Goal: Information Seeking & Learning: Learn about a topic

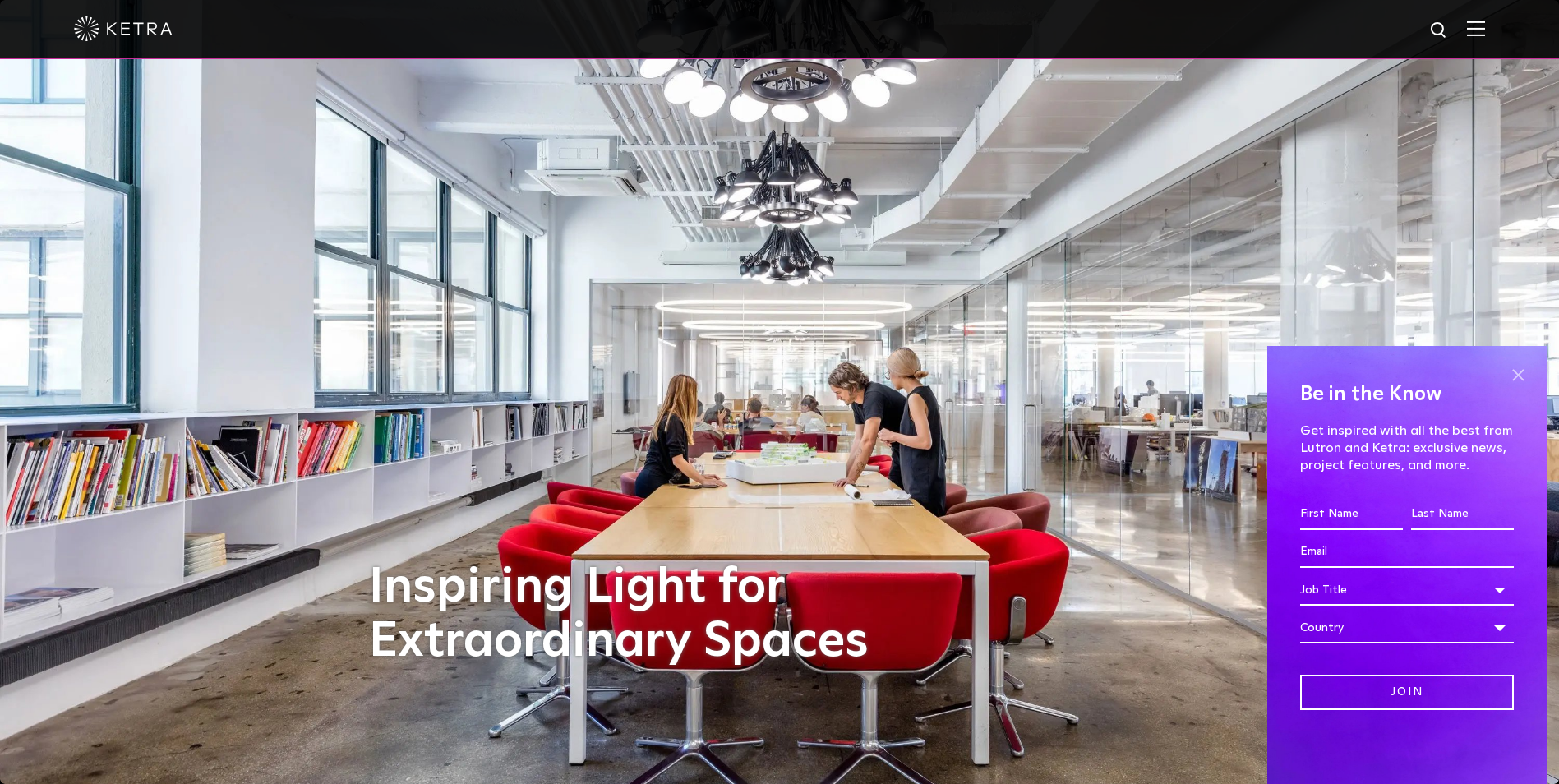
click at [1523, 377] on span at bounding box center [1518, 374] width 24 height 24
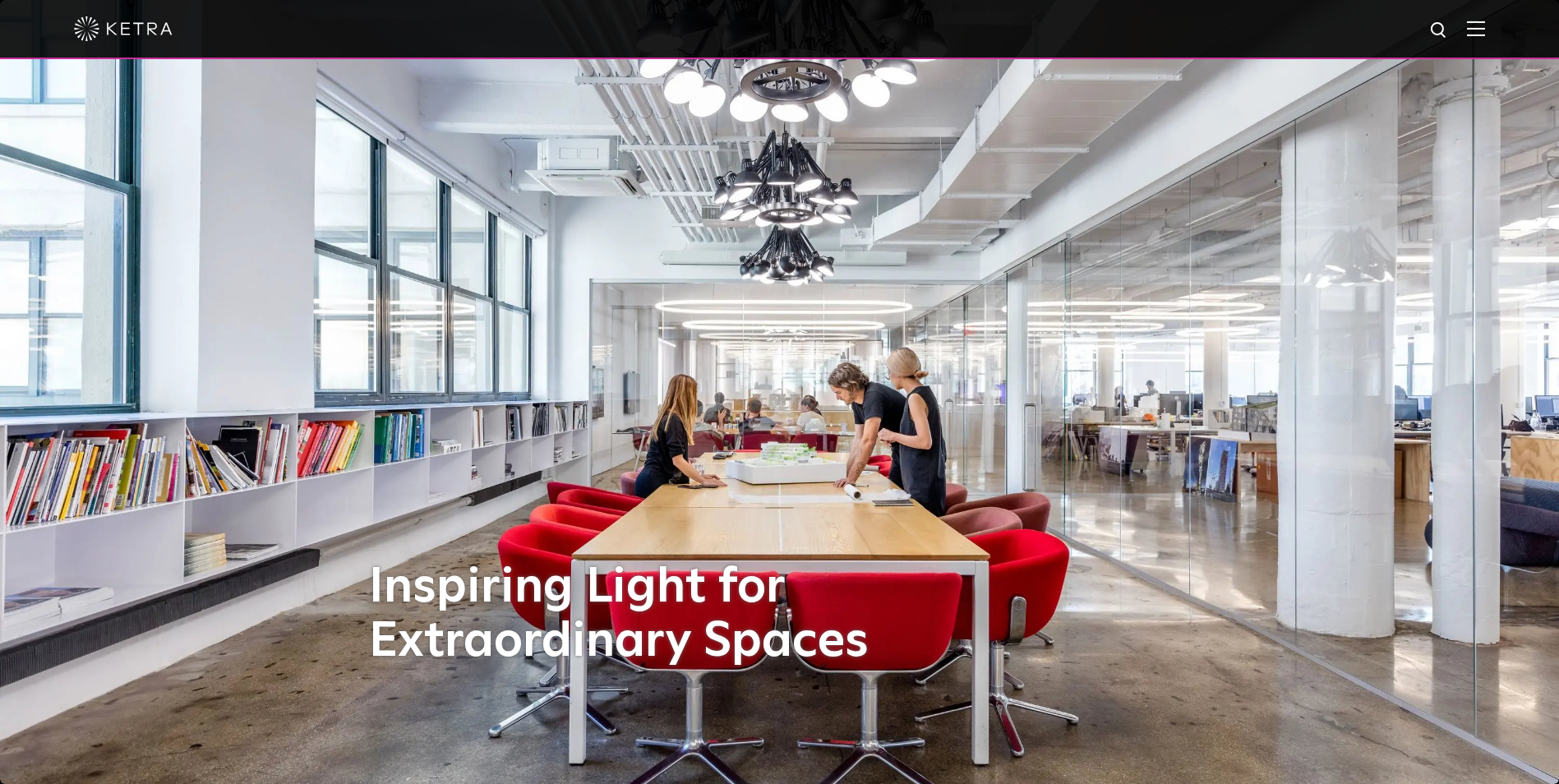
click at [1485, 37] on span at bounding box center [1476, 29] width 18 height 16
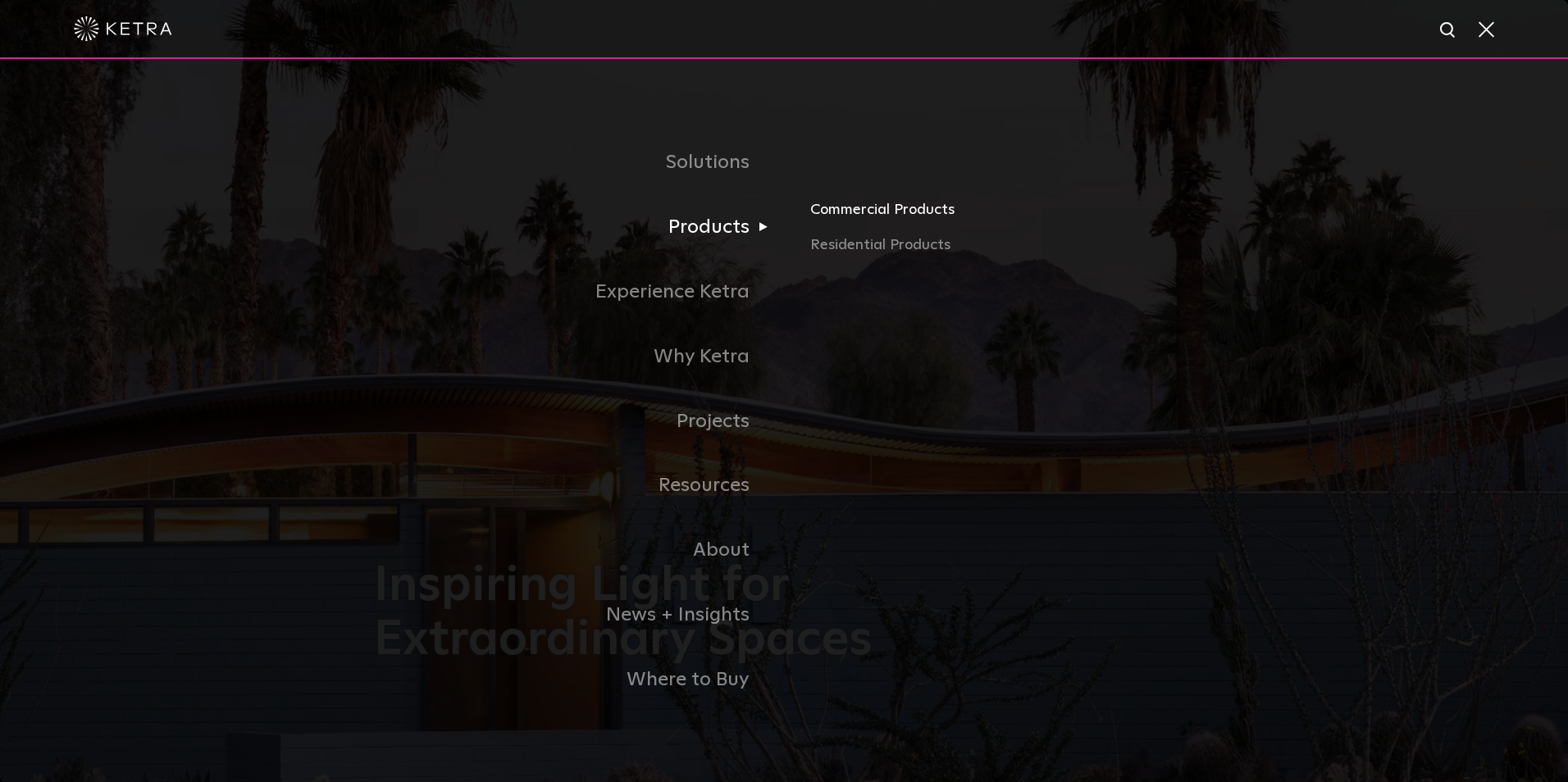
click at [904, 215] on link "Commercial Products" at bounding box center [1002, 216] width 384 height 36
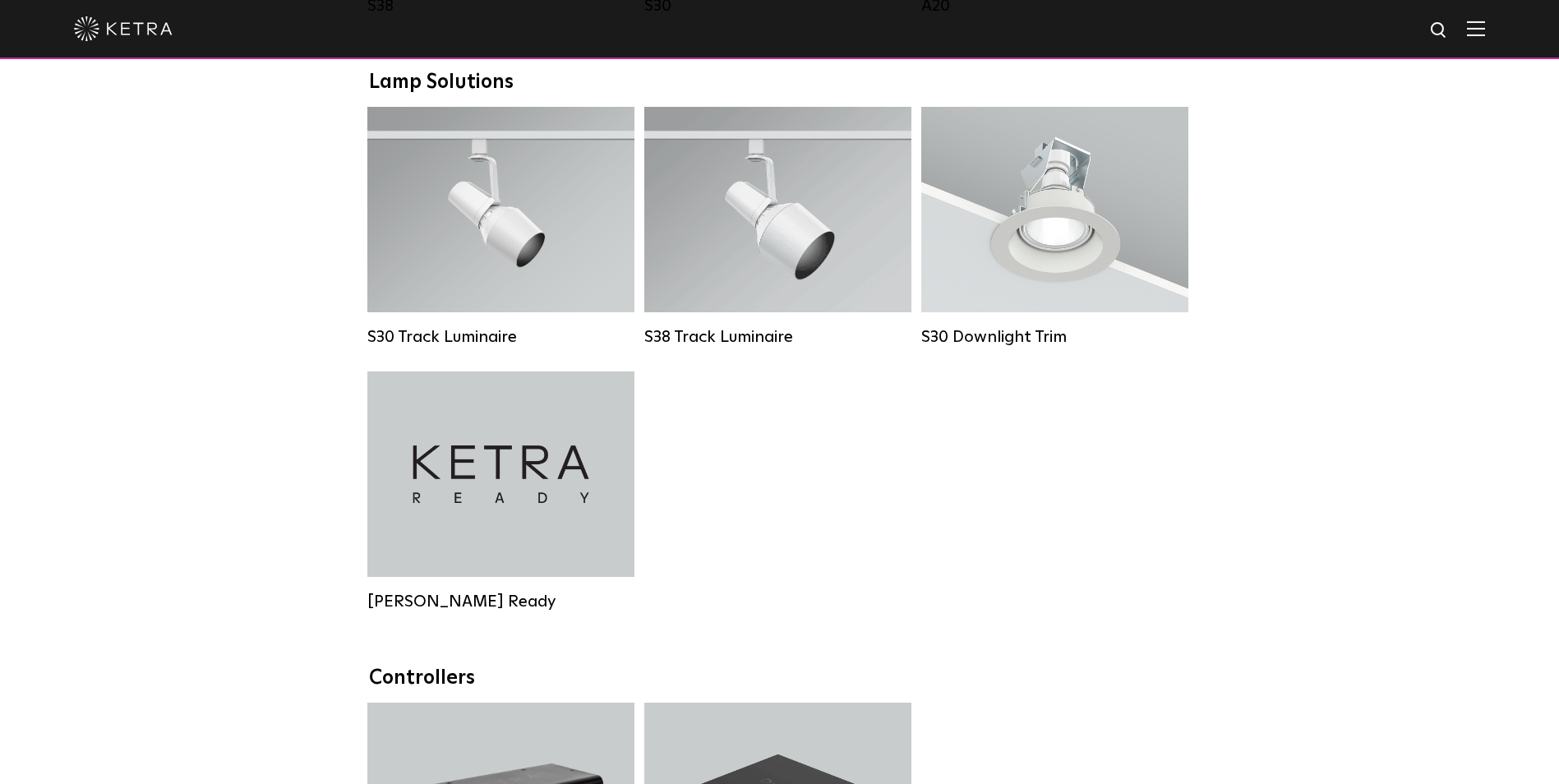
scroll to position [1315, 0]
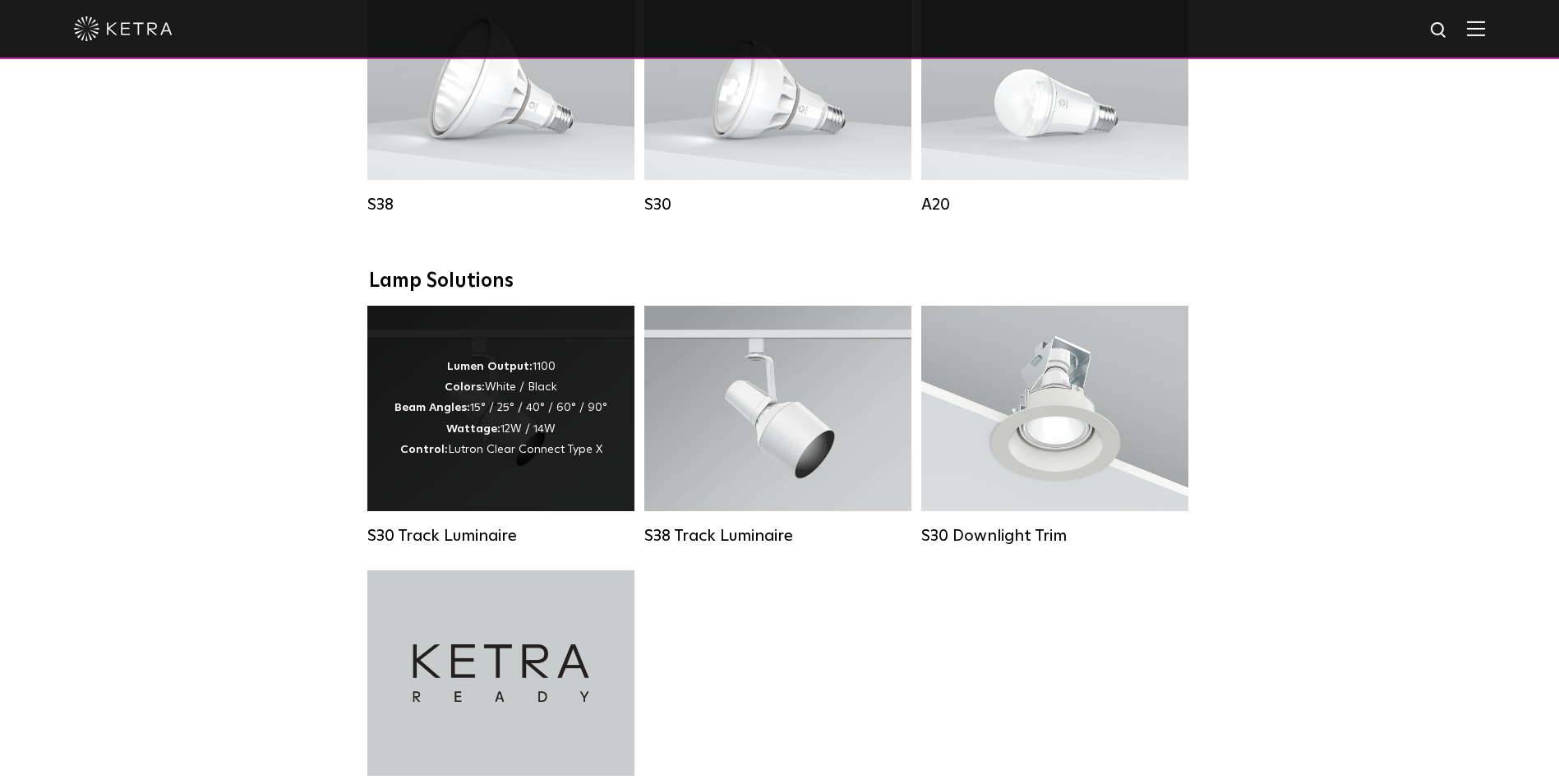
click at [582, 374] on div "Lumen Output: 1100 Colors: White / Black Beam Angles: 15° / 25° / 40° / 60° / 9…" at bounding box center [501, 408] width 267 height 205
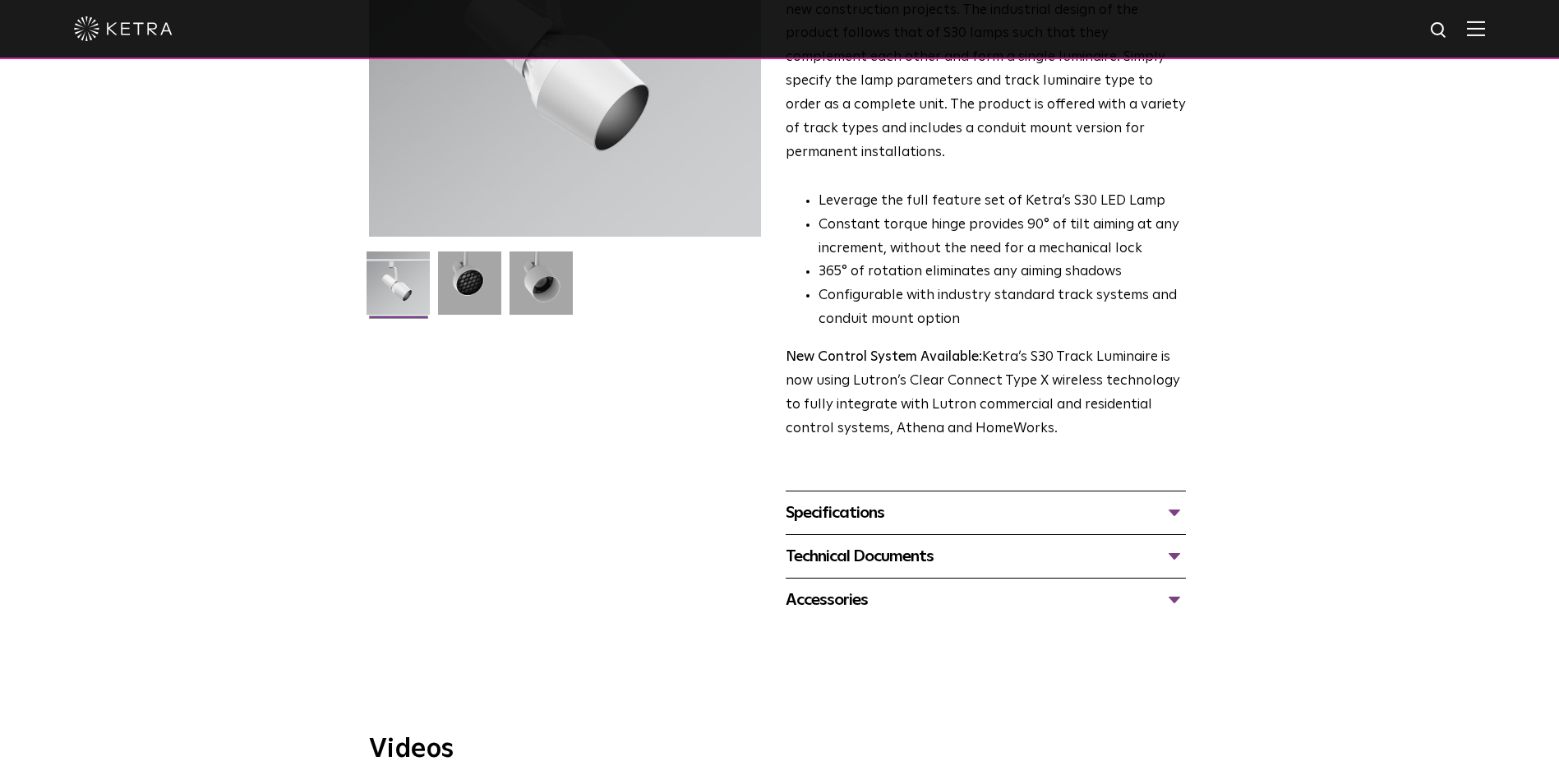
scroll to position [329, 0]
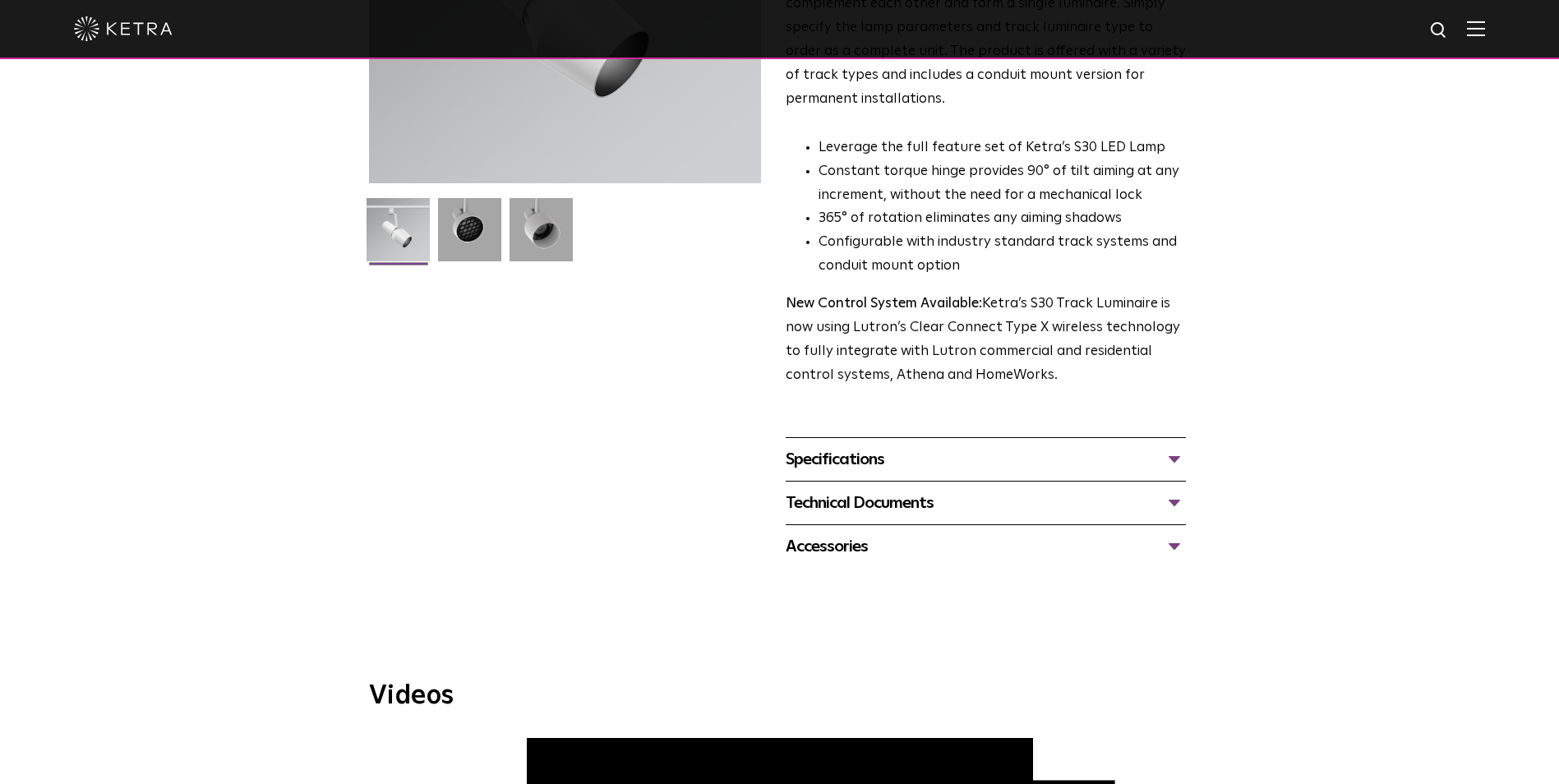
click at [1185, 446] on div "Specifications" at bounding box center [986, 459] width 400 height 26
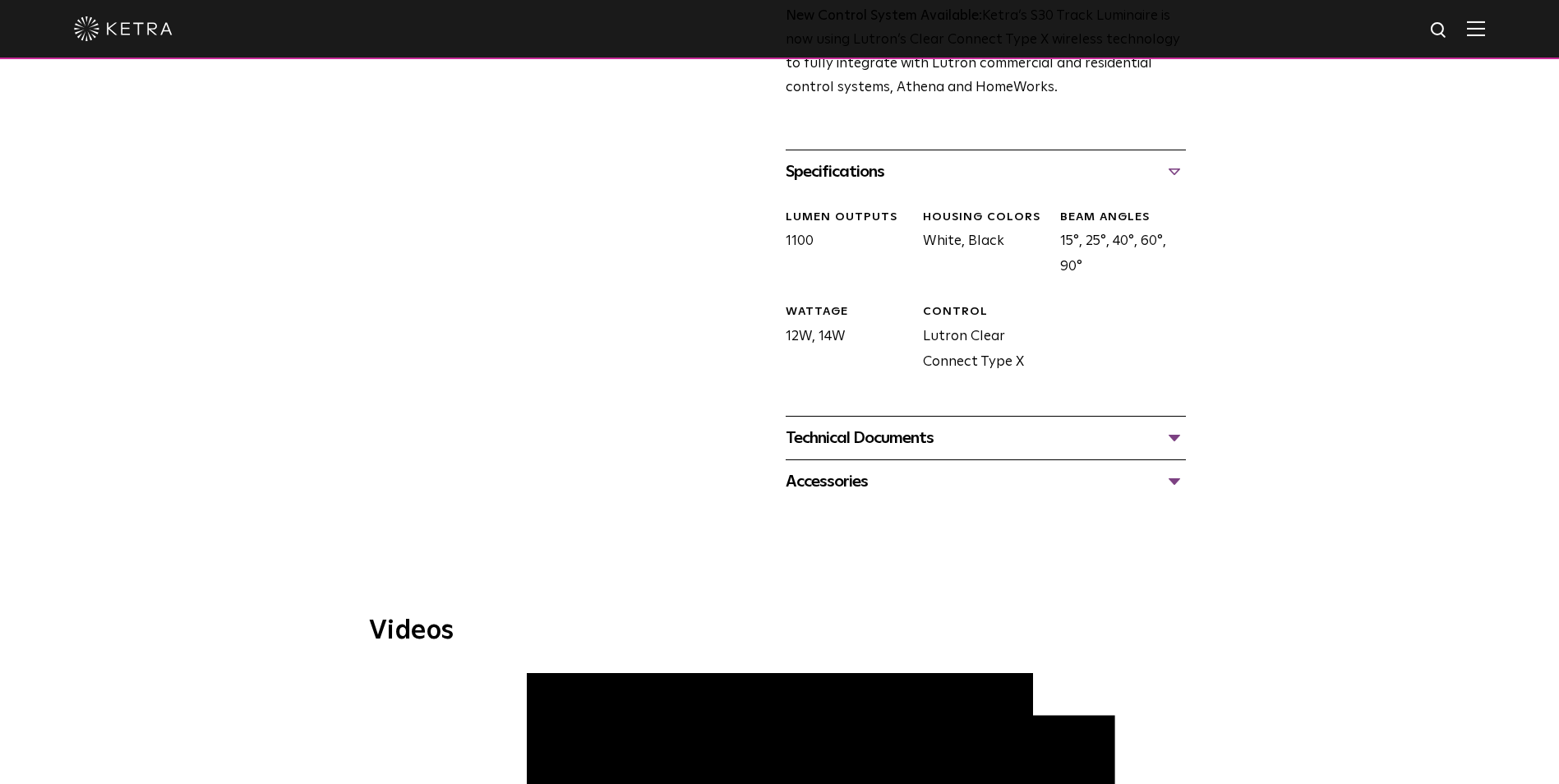
scroll to position [658, 0]
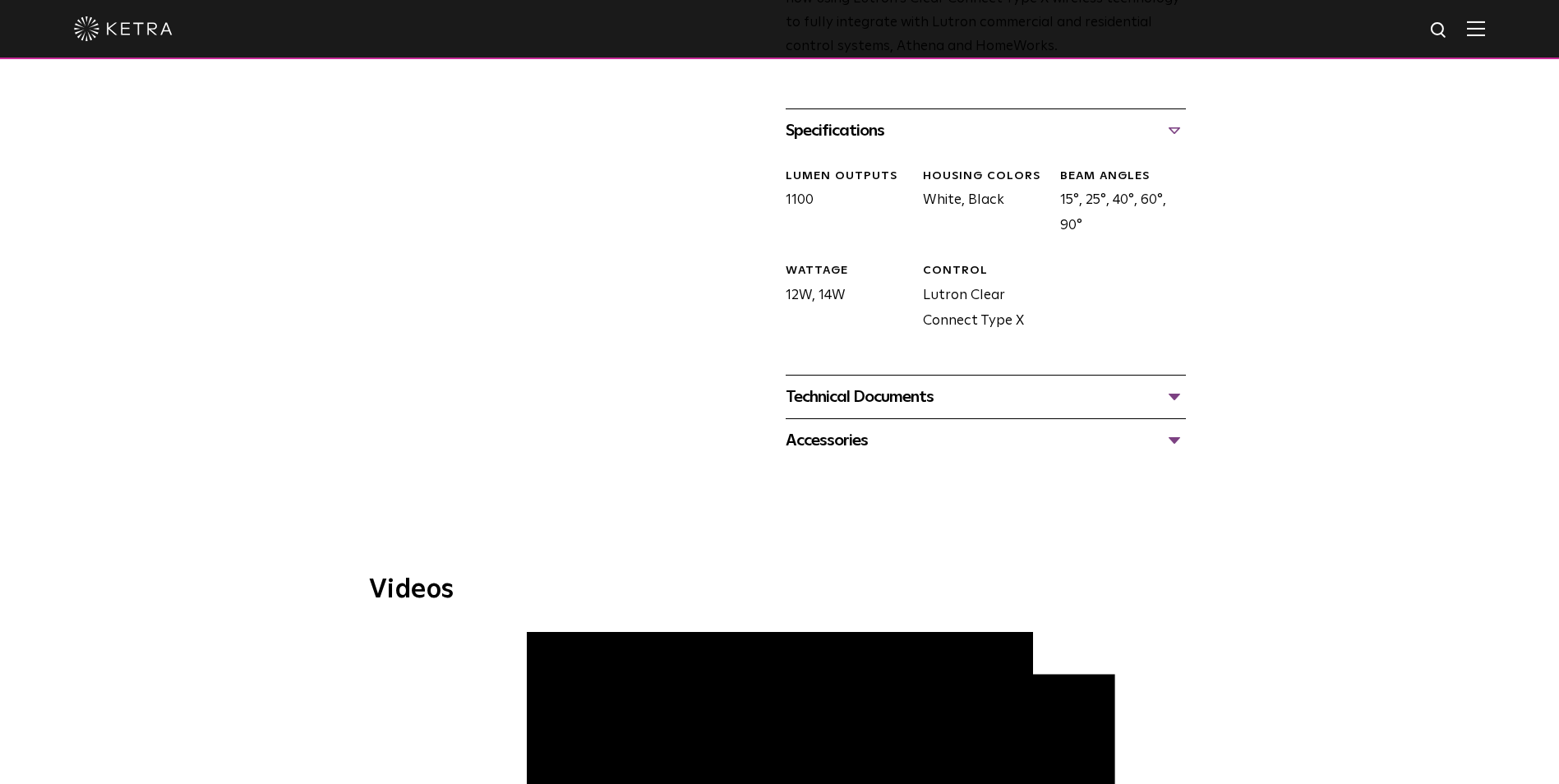
click at [1181, 384] on div "Technical Documents" at bounding box center [986, 397] width 400 height 26
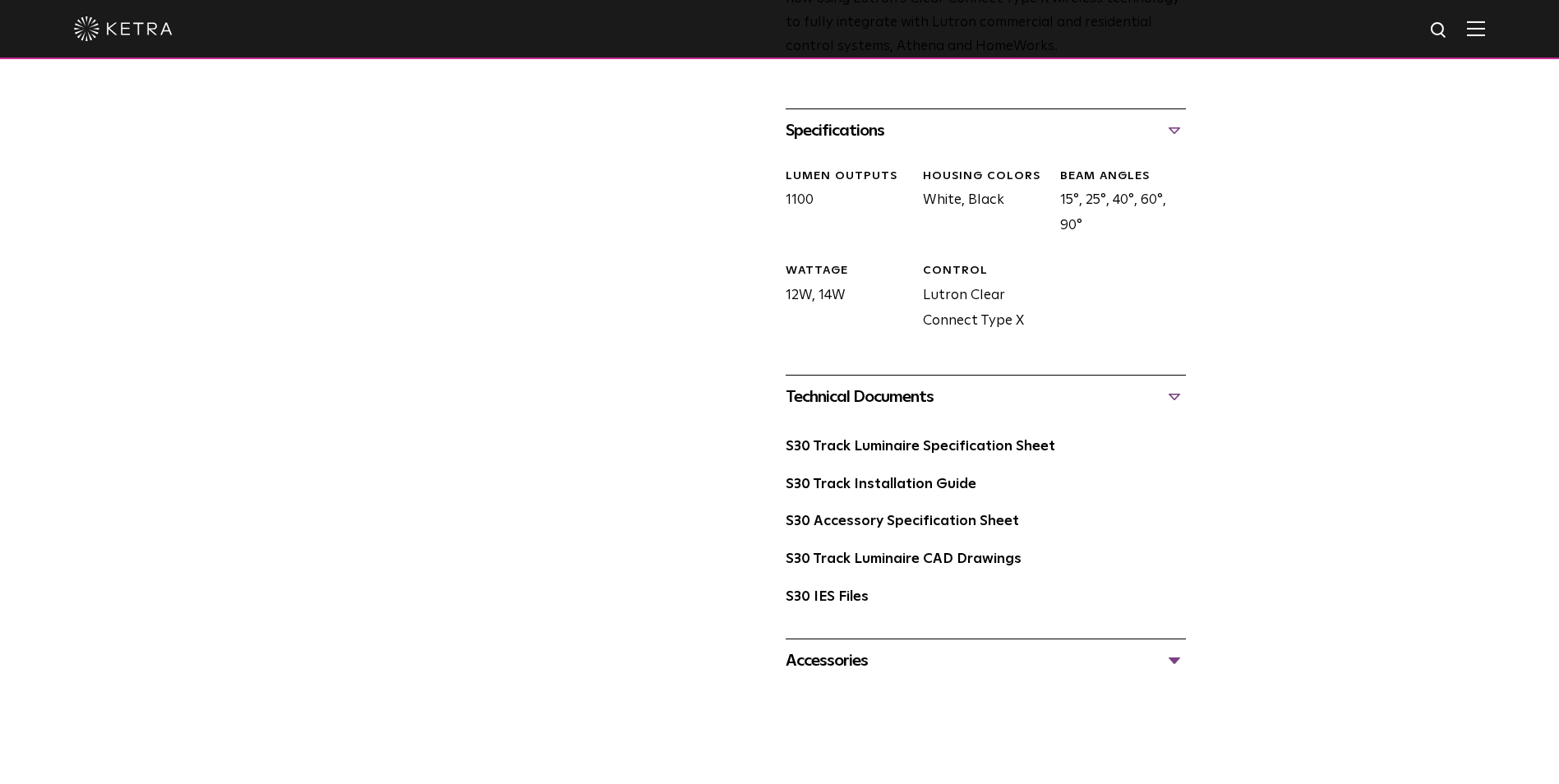
click at [1186, 643] on div "S30 Track Luminaire Availability: Commercial & Residential The Track Luminaire …" at bounding box center [780, 72] width 822 height 1220
click at [1181, 648] on div "Accessories" at bounding box center [986, 661] width 400 height 26
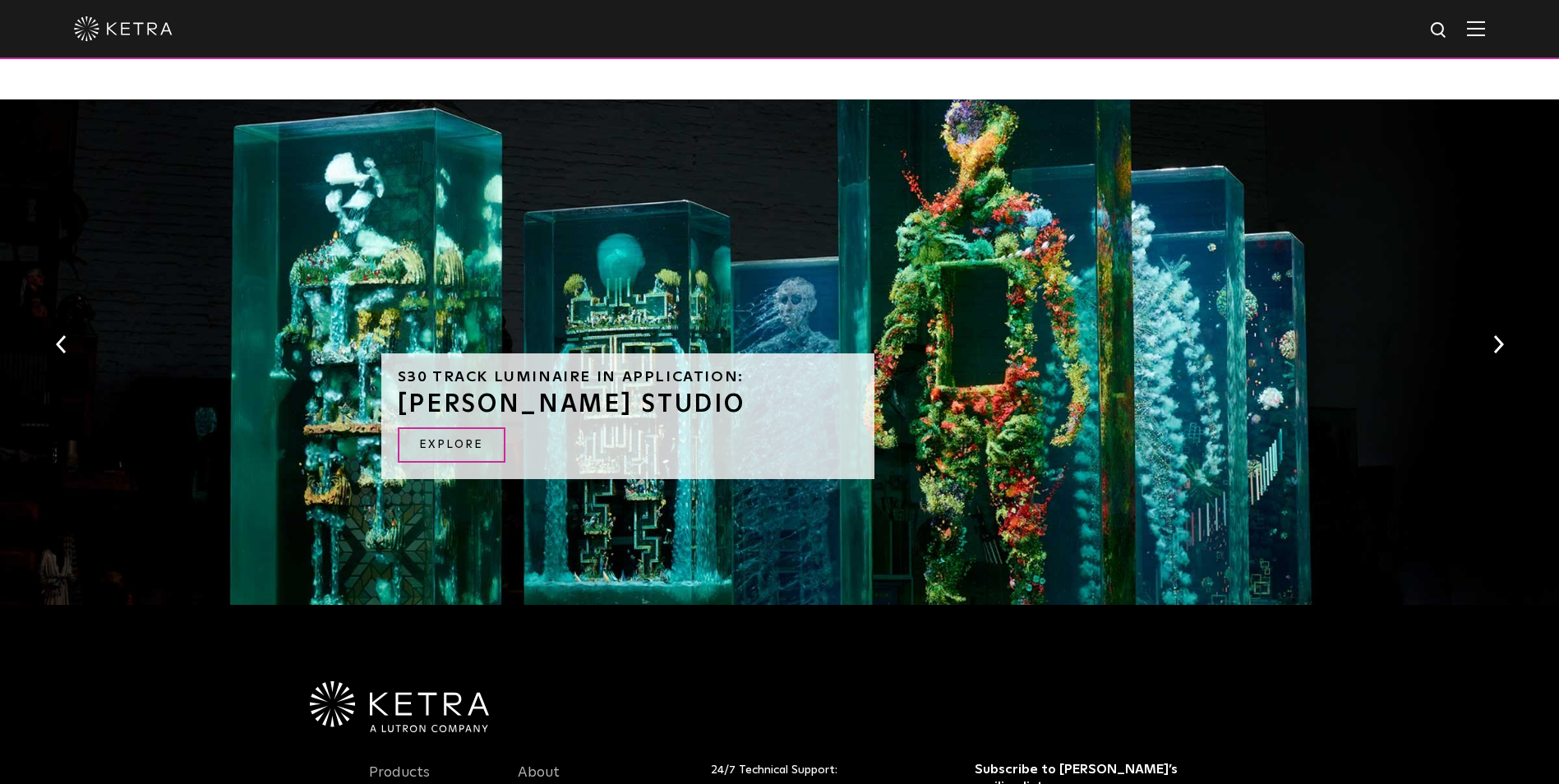
scroll to position [2612, 0]
